Goal: Task Accomplishment & Management: Complete application form

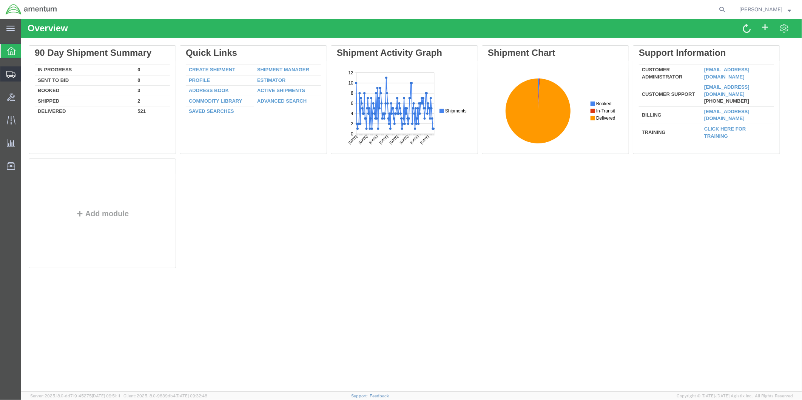
click at [0, 0] on span "Create from Template" at bounding box center [0, 0] width 0 height 0
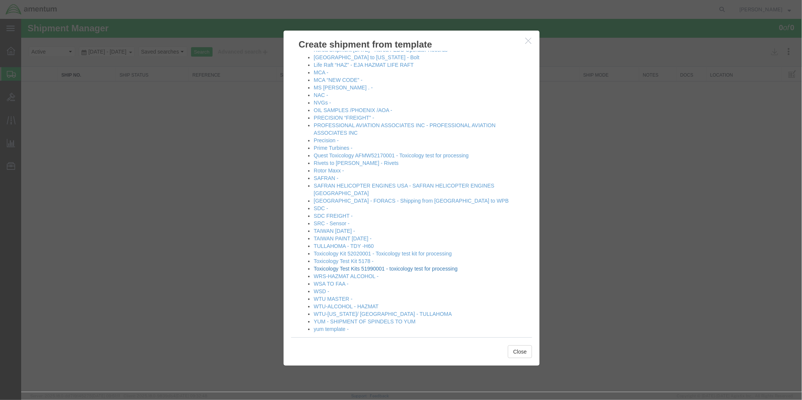
scroll to position [300, 0]
click at [322, 325] on link "yum template -" at bounding box center [330, 328] width 35 height 6
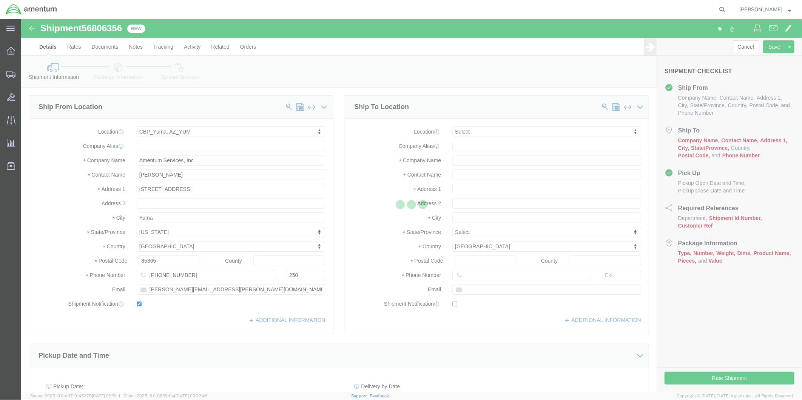
select select "49951"
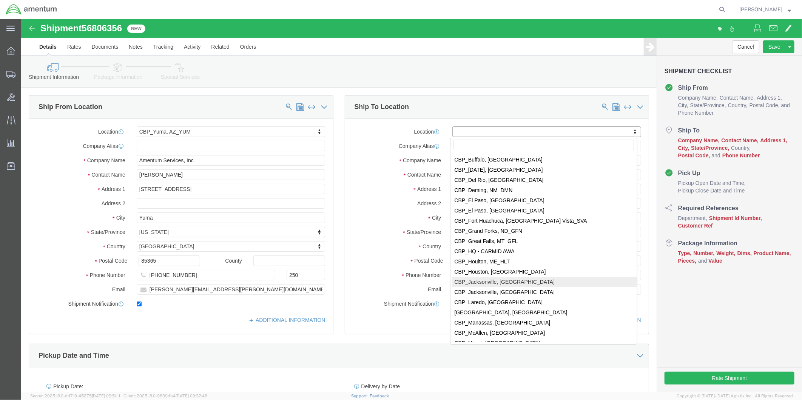
scroll to position [1510, 0]
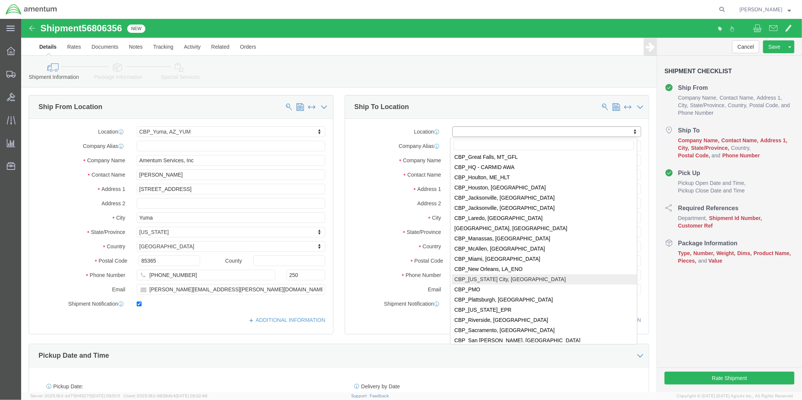
select select "49916"
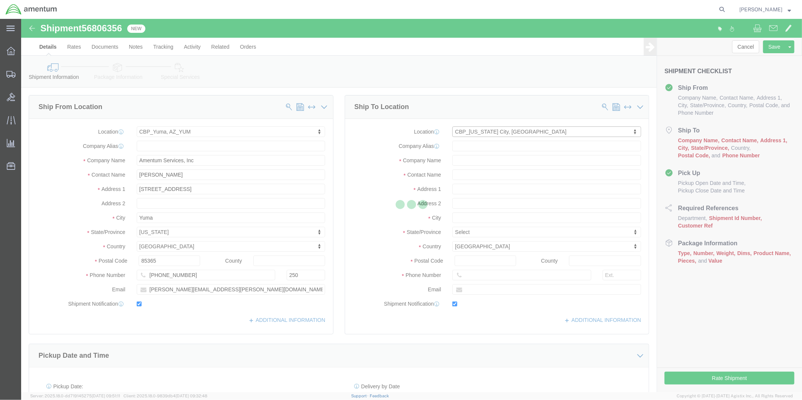
type input "Amentum Services, Inc"
type input "[PERSON_NAME]"
type input "5600 Air Cargo Rd"
type input "[US_STATE][GEOGRAPHIC_DATA]"
type input "73159-1109"
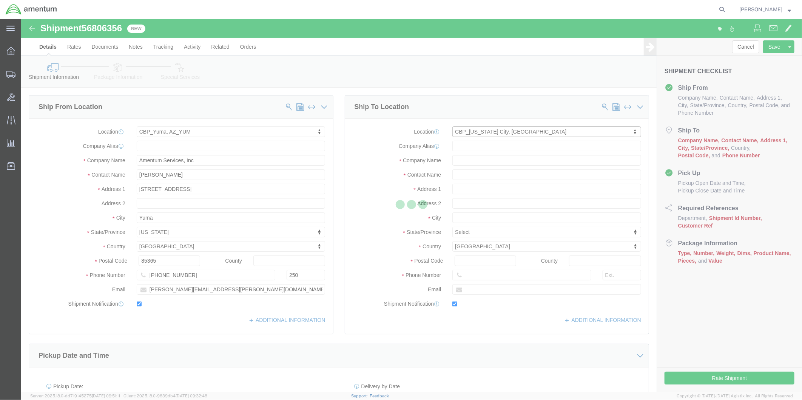
type input "[PHONE_NUMBER]"
type input "[PERSON_NAME][EMAIL_ADDRESS][PERSON_NAME][DOMAIN_NAME]"
checkbox input "true"
select select "OK"
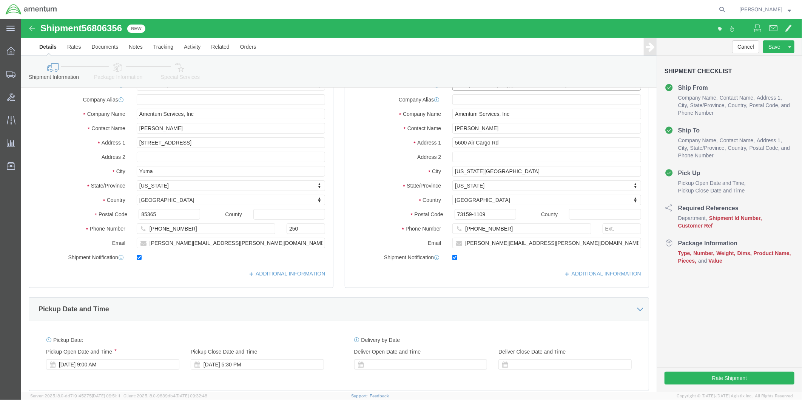
scroll to position [84, 0]
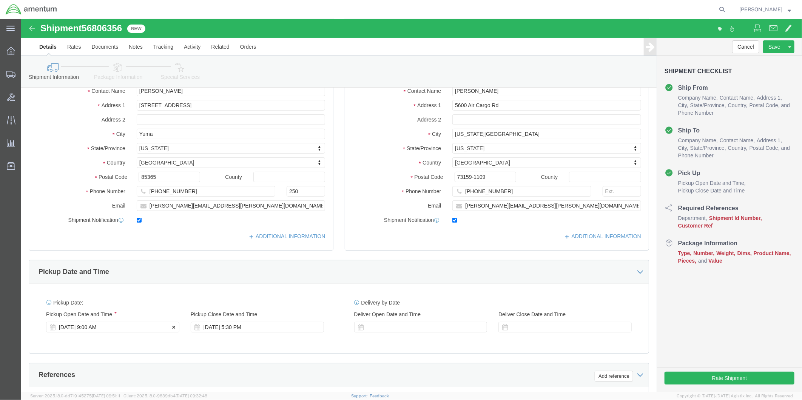
click div "[DATE] 9:00 AM"
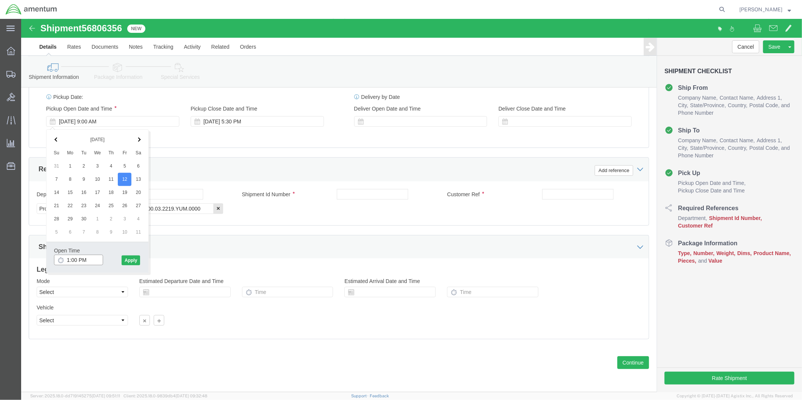
type input "2:00 PM"
click button "Apply"
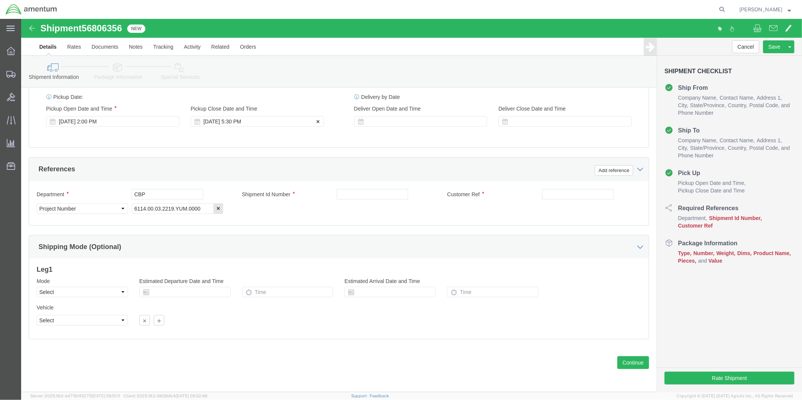
click div "[DATE] 5:30 PM"
type input "4:30 PM"
click button "Apply"
click div
click input "6:30 PM"
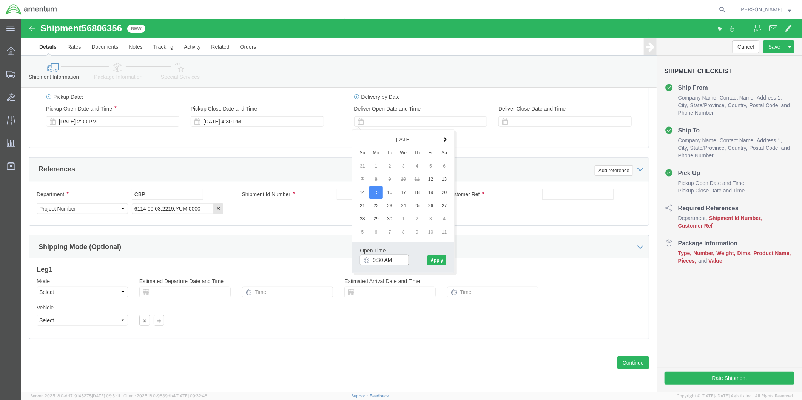
type input "9:00 AM"
click button "Apply"
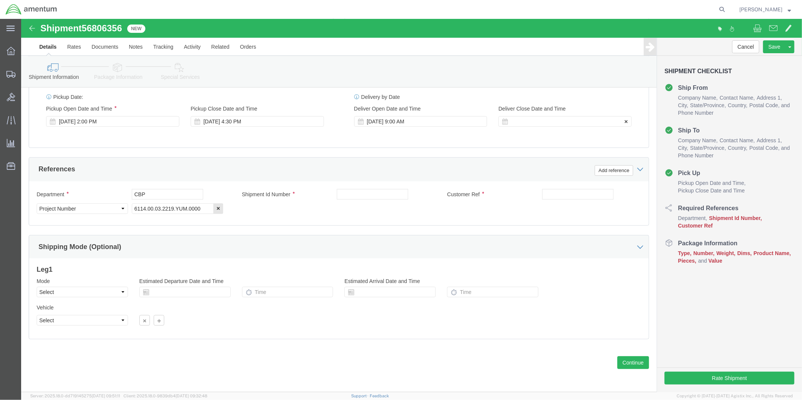
click div
type input "2:00 PM"
click button "Apply"
click input "text"
paste input "IFSS-050143-3DCB"
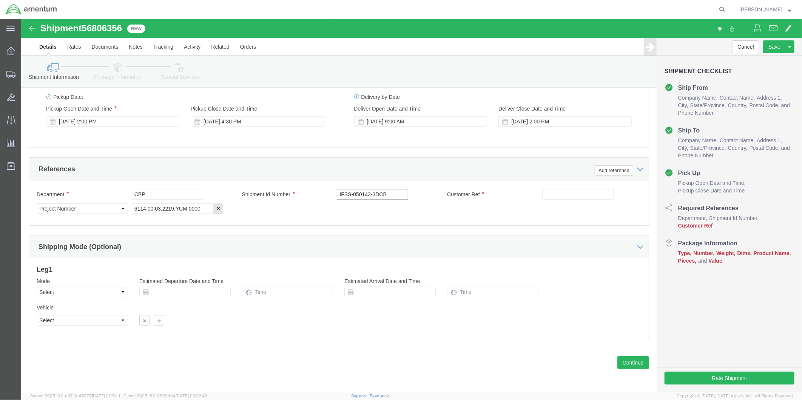
drag, startPoint x: 525, startPoint y: 174, endPoint x: 368, endPoint y: 174, distance: 157.0
click input "IFSS-050143-3DCB"
drag, startPoint x: 368, startPoint y: 174, endPoint x: 323, endPoint y: 174, distance: 45.3
click input "IFSS-050143-3DCB"
drag, startPoint x: 348, startPoint y: 176, endPoint x: 312, endPoint y: 175, distance: 35.5
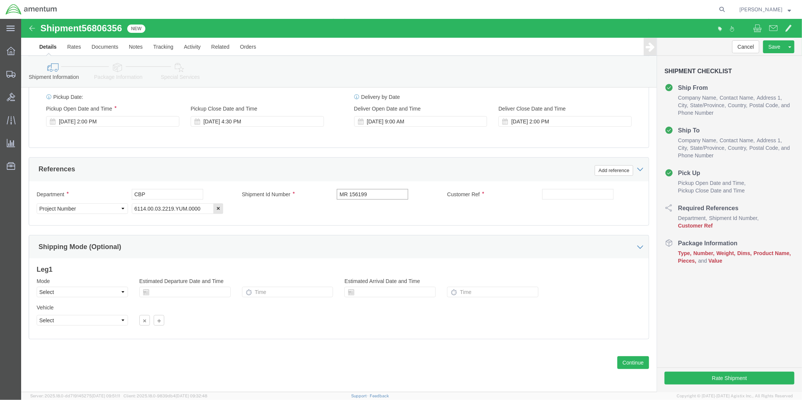
click div "Shipment Id Number MR 156199"
type input "MR 156199"
click input "text"
paste input "MR 156199"
type input "MR 156199"
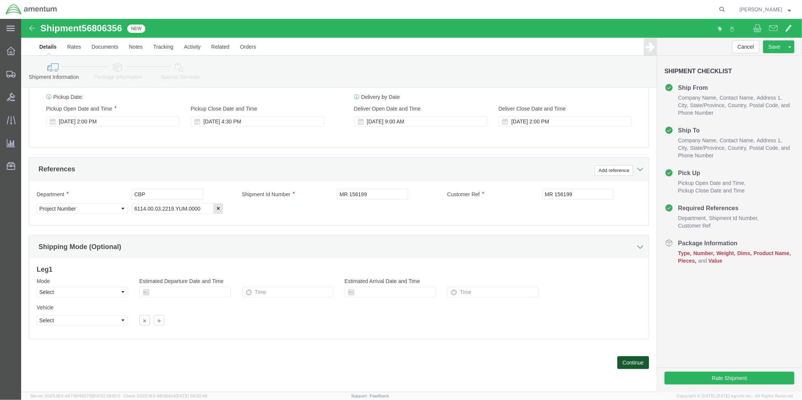
click button "Continue"
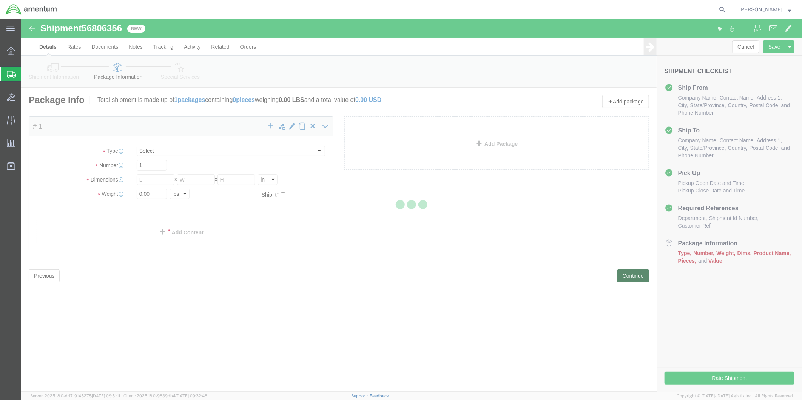
select select "CBOX"
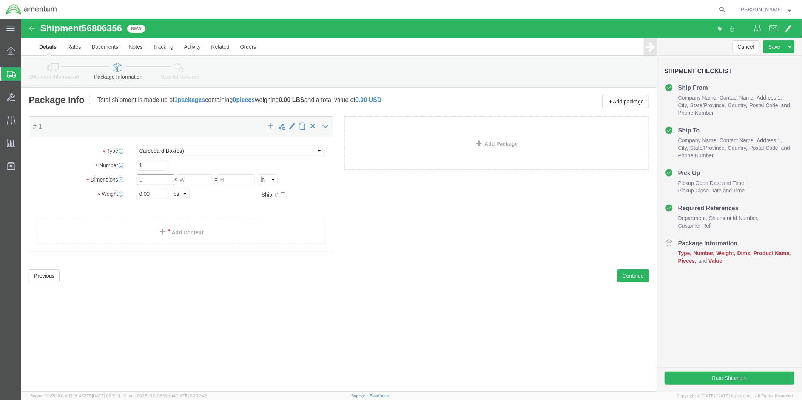
click input "text"
type input "12"
click input "text"
type input "12"
click input "text"
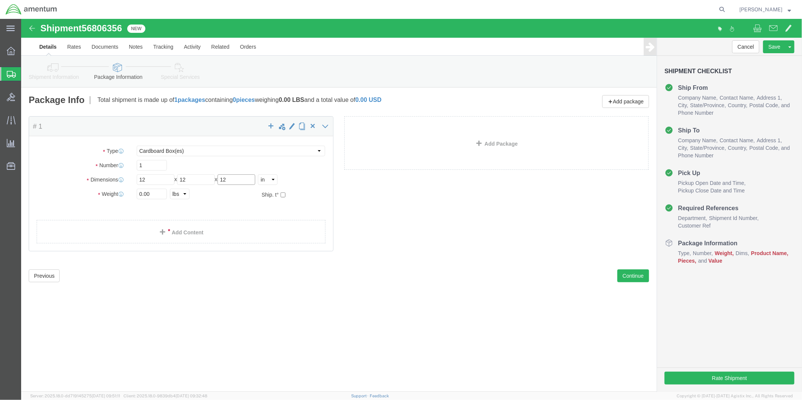
type input "12"
drag, startPoint x: 139, startPoint y: 177, endPoint x: 114, endPoint y: 177, distance: 24.9
click div "0.00 Select kgs lbs"
type input "6.5"
click link "Add Content"
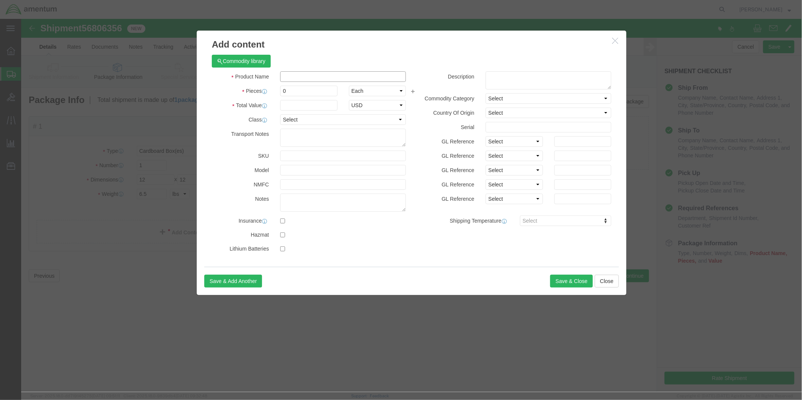
click input "text"
type input "MOTOR, AFT"
drag, startPoint x: 267, startPoint y: 72, endPoint x: 261, endPoint y: 72, distance: 5.7
click input "0"
type input "1"
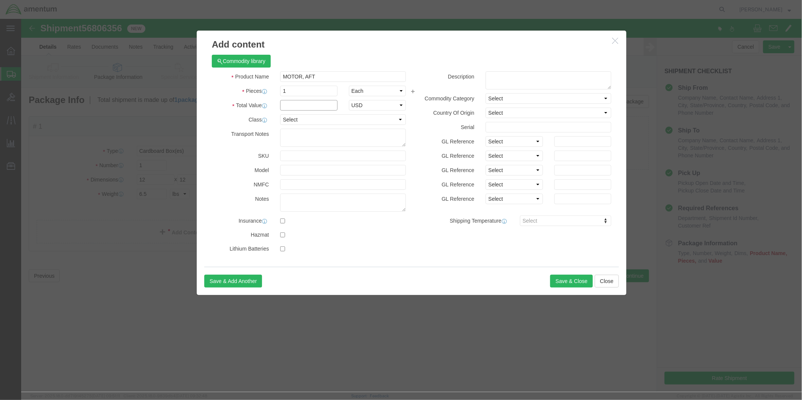
click input "text"
type input "2434.81"
click textarea
type textarea "MOTOR, AFT"
click input "text"
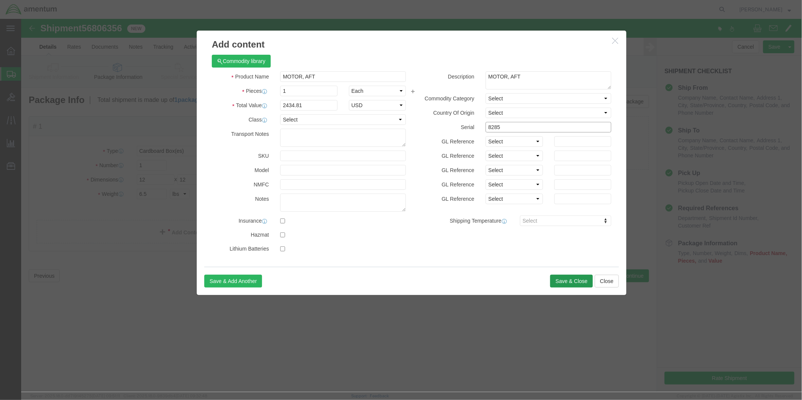
type input "8285"
click button "Save & Close"
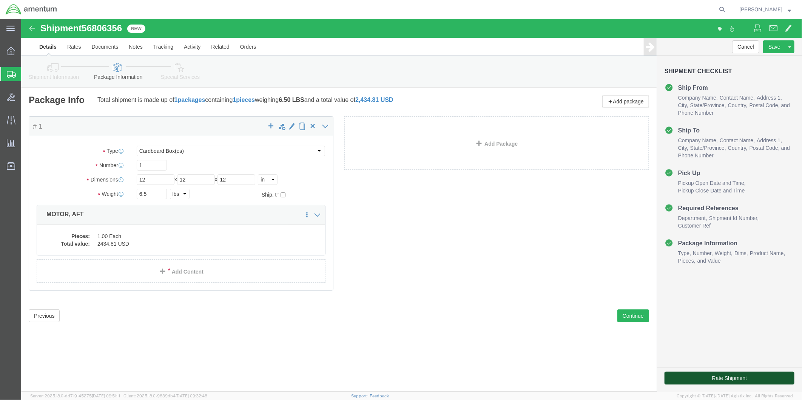
click button "Rate Shipment"
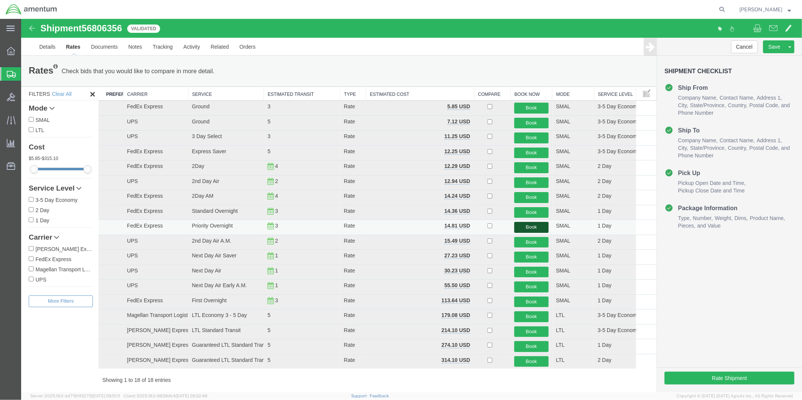
click at [523, 228] on button "Book" at bounding box center [531, 227] width 34 height 11
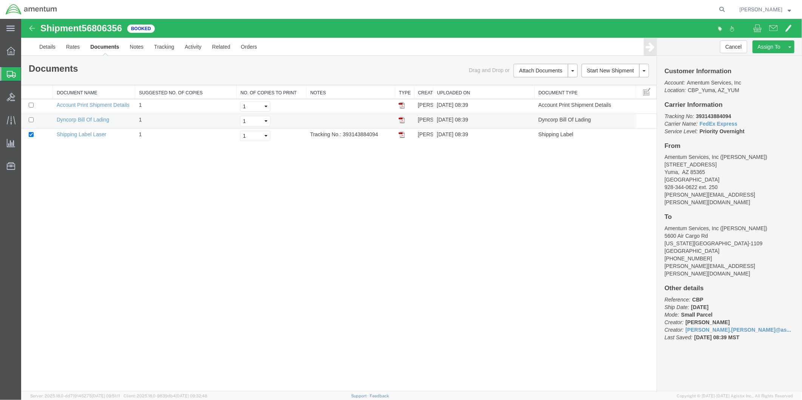
click at [402, 120] on img at bounding box center [401, 120] width 6 height 6
drag, startPoint x: 400, startPoint y: 136, endPoint x: 411, endPoint y: 136, distance: 10.9
click at [400, 136] on img at bounding box center [401, 134] width 6 height 6
click at [48, 48] on link "Details" at bounding box center [47, 46] width 27 height 18
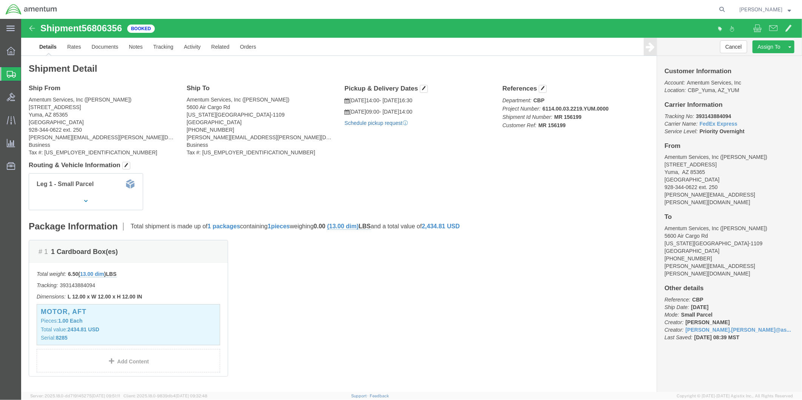
click link "Schedule pickup request"
drag, startPoint x: 638, startPoint y: 96, endPoint x: 720, endPoint y: 111, distance: 83.2
click div "Customer Information Account: Amentum Services, Inc Location: CBP_Yuma, [GEOGRA…"
drag, startPoint x: 720, startPoint y: 111, endPoint x: 680, endPoint y: 101, distance: 41.2
copy p "Tracking No: 393143884094 Carrier Name: FedEx Express FedEx Express Service Lev…"
